Goal: Check status: Check status

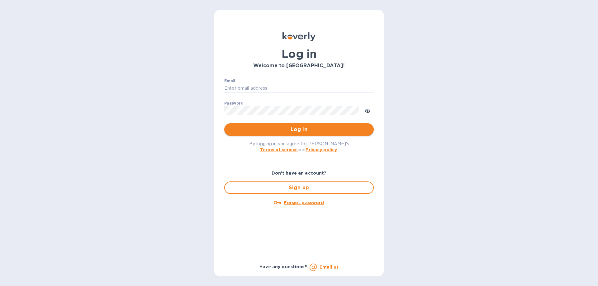
type input "kellie@swiftarrow.com"
click at [298, 127] on span "Log in" at bounding box center [299, 129] width 140 height 7
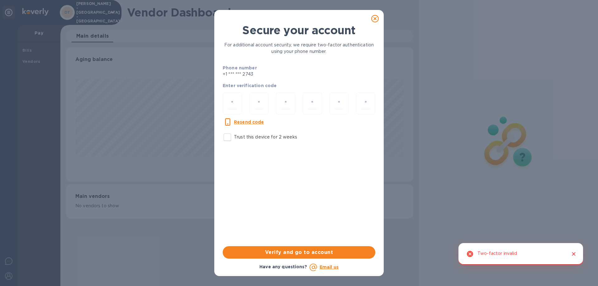
scroll to position [135, 347]
click at [239, 99] on div at bounding box center [232, 104] width 19 height 22
type input "7"
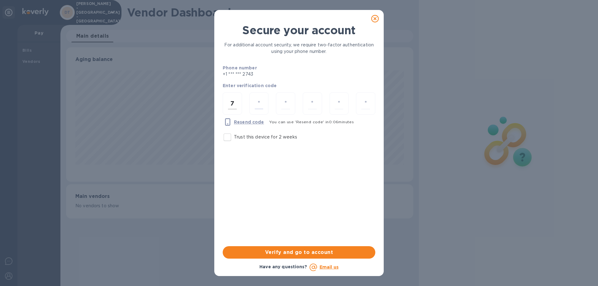
type input "6"
type input "7"
type input "3"
type input "4"
type input "9"
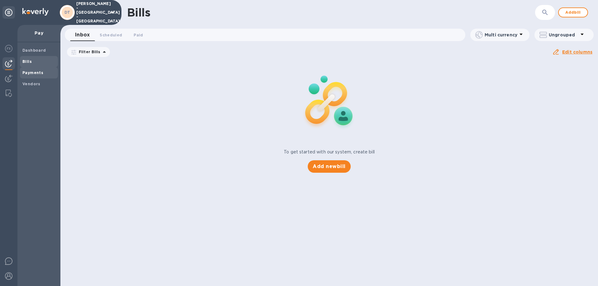
click at [33, 73] on b "Payments" at bounding box center [32, 72] width 21 height 5
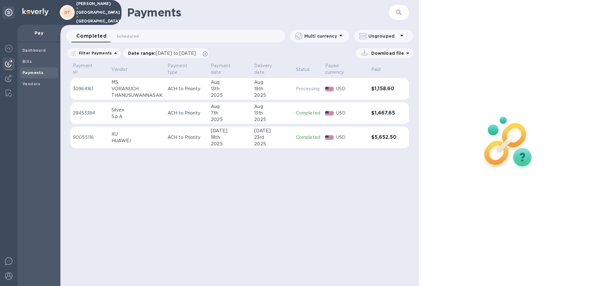
click at [84, 87] on p "30964161" at bounding box center [90, 89] width 34 height 7
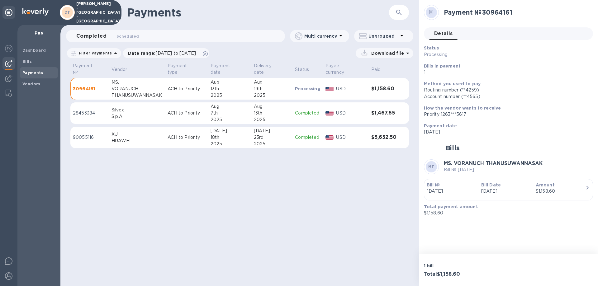
drag, startPoint x: 7, startPoint y: 261, endPoint x: 218, endPoint y: 228, distance: 213.5
click at [7, 261] on img at bounding box center [8, 261] width 7 height 7
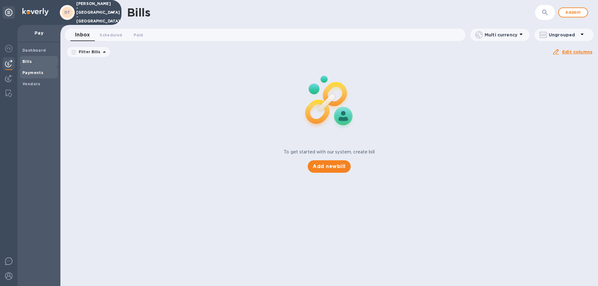
click at [31, 71] on b "Payments" at bounding box center [32, 72] width 21 height 5
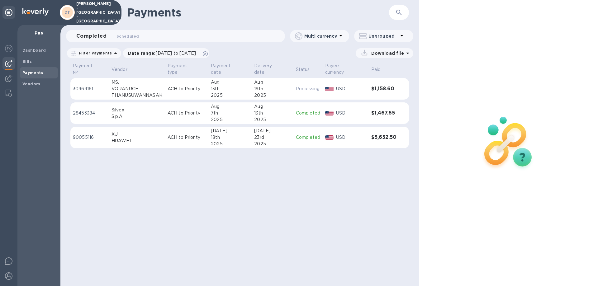
click at [78, 87] on p "30964161" at bounding box center [90, 89] width 34 height 7
